Goal: Find specific page/section: Find specific page/section

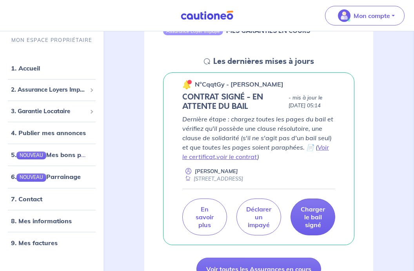
scroll to position [102, 0]
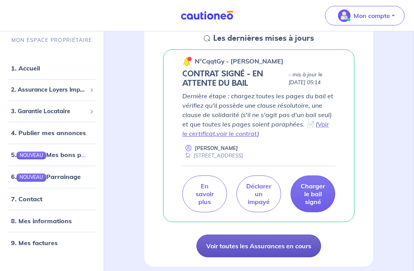
click at [245, 247] on link "Voir toutes les Assurances en cours" at bounding box center [259, 246] width 125 height 23
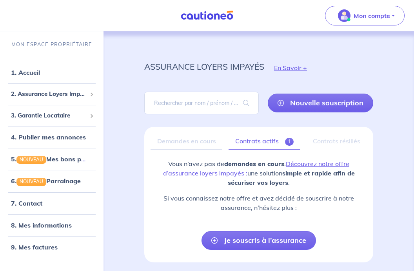
click at [289, 144] on span "1" at bounding box center [289, 142] width 9 height 8
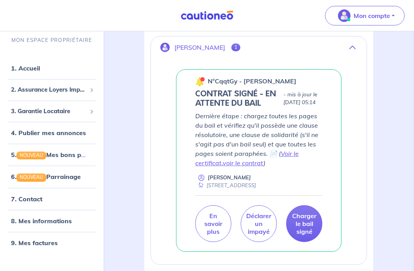
scroll to position [190, 0]
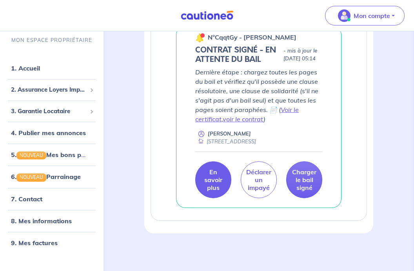
click at [217, 175] on p "En savoir plus" at bounding box center [213, 180] width 18 height 24
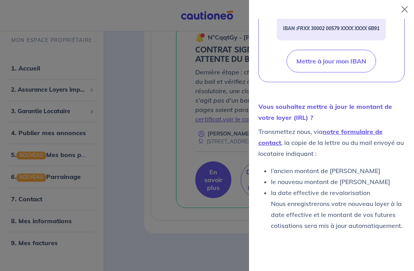
scroll to position [471, 0]
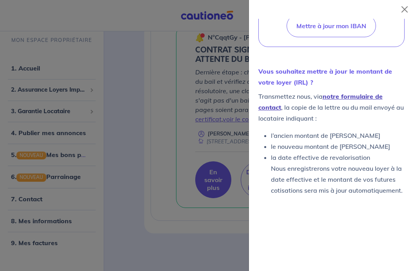
click at [341, 97] on link "notre formulaire de contact" at bounding box center [320, 102] width 124 height 19
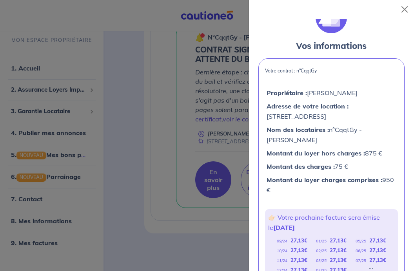
scroll to position [0, 0]
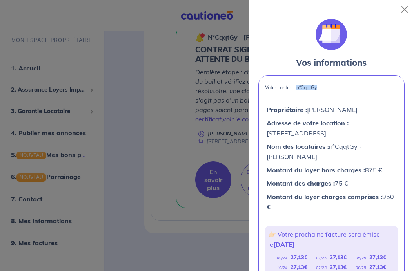
copy p "n°CqqtGy"
drag, startPoint x: 325, startPoint y: 87, endPoint x: 298, endPoint y: 89, distance: 26.7
click at [298, 89] on p "Votre contrat : n°CqqtGy" at bounding box center [331, 87] width 133 height 5
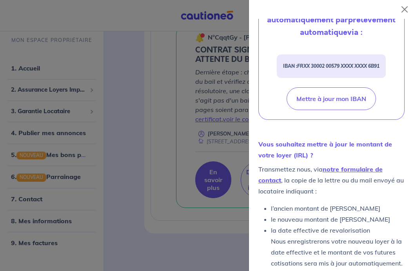
scroll to position [471, 0]
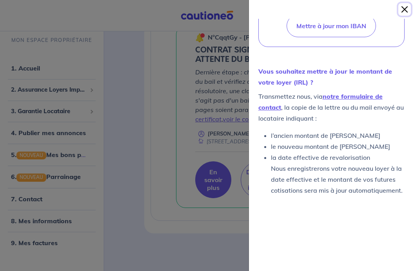
click at [405, 9] on button "Close" at bounding box center [405, 9] width 13 height 13
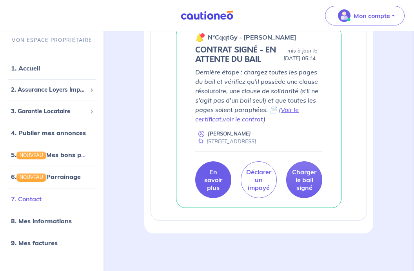
click at [37, 195] on link "7. Contact" at bounding box center [26, 199] width 31 height 8
